Goal: Task Accomplishment & Management: Complete application form

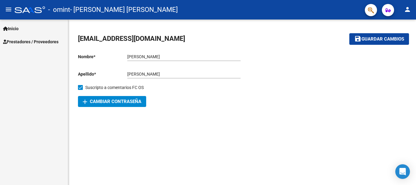
click at [14, 31] on span "Inicio" at bounding box center [11, 28] width 16 height 7
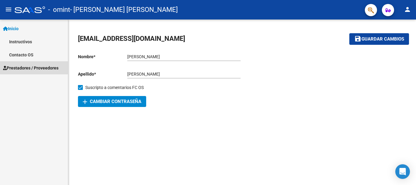
click at [40, 68] on span "Prestadores / Proveedores" at bounding box center [30, 68] width 55 height 7
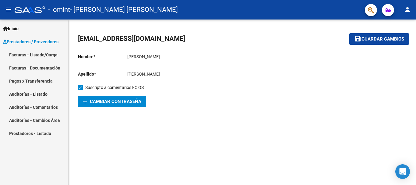
click at [41, 54] on link "Facturas - Listado/Carga" at bounding box center [34, 54] width 68 height 13
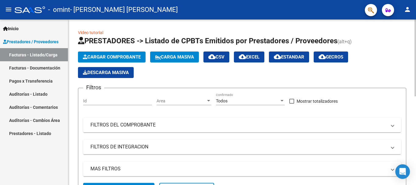
click at [115, 53] on button "Cargar Comprobante" at bounding box center [112, 56] width 68 height 11
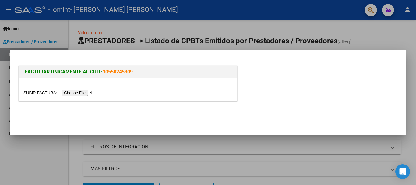
click at [87, 92] on input "file" at bounding box center [61, 93] width 77 height 6
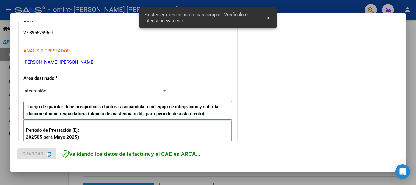
scroll to position [141, 0]
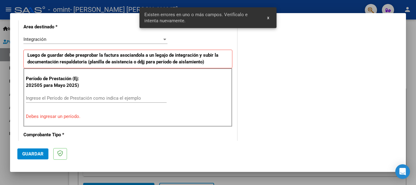
click at [62, 99] on input "Ingrese el Período de Prestación como indica el ejemplo" at bounding box center [96, 97] width 141 height 5
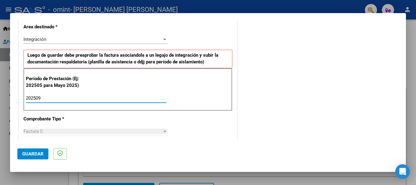
scroll to position [416, 0]
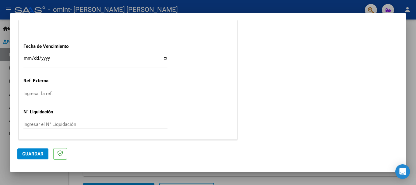
type input "202509"
click at [29, 154] on span "Guardar" at bounding box center [32, 153] width 21 height 5
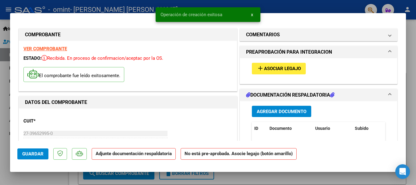
click at [285, 112] on span "Agregar Documento" at bounding box center [282, 111] width 50 height 5
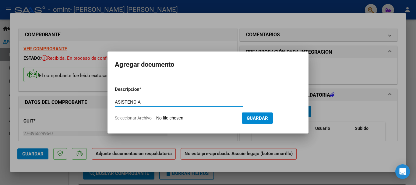
type input "ASISTENCIA"
click at [207, 120] on input "Seleccionar Archivo" at bounding box center [196, 118] width 81 height 6
type input "C:\fakepath\[PERSON_NAME] 9-24.pdf"
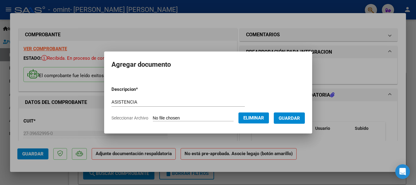
click at [292, 116] on span "Guardar" at bounding box center [289, 117] width 21 height 5
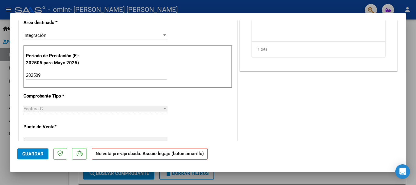
scroll to position [161, 0]
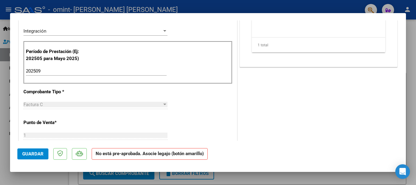
click at [34, 155] on span "Guardar" at bounding box center [32, 153] width 21 height 5
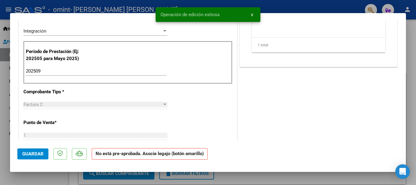
scroll to position [409, 0]
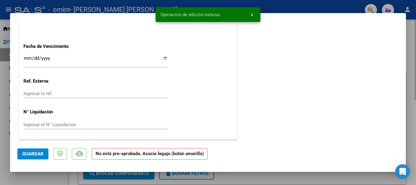
click at [369, 174] on div at bounding box center [208, 92] width 416 height 185
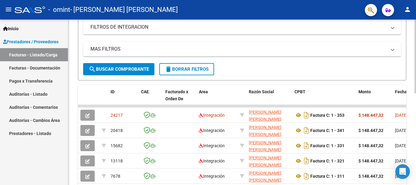
scroll to position [123, 0]
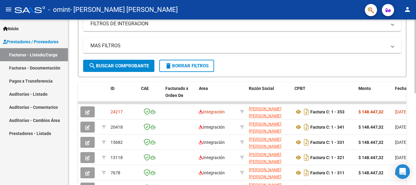
click at [408, 88] on div "Video tutorial PRESTADORES -> Listado de CPBTs Emitidos por Prestadores / Prove…" at bounding box center [242, 79] width 349 height 366
